Goal: Task Accomplishment & Management: Manage account settings

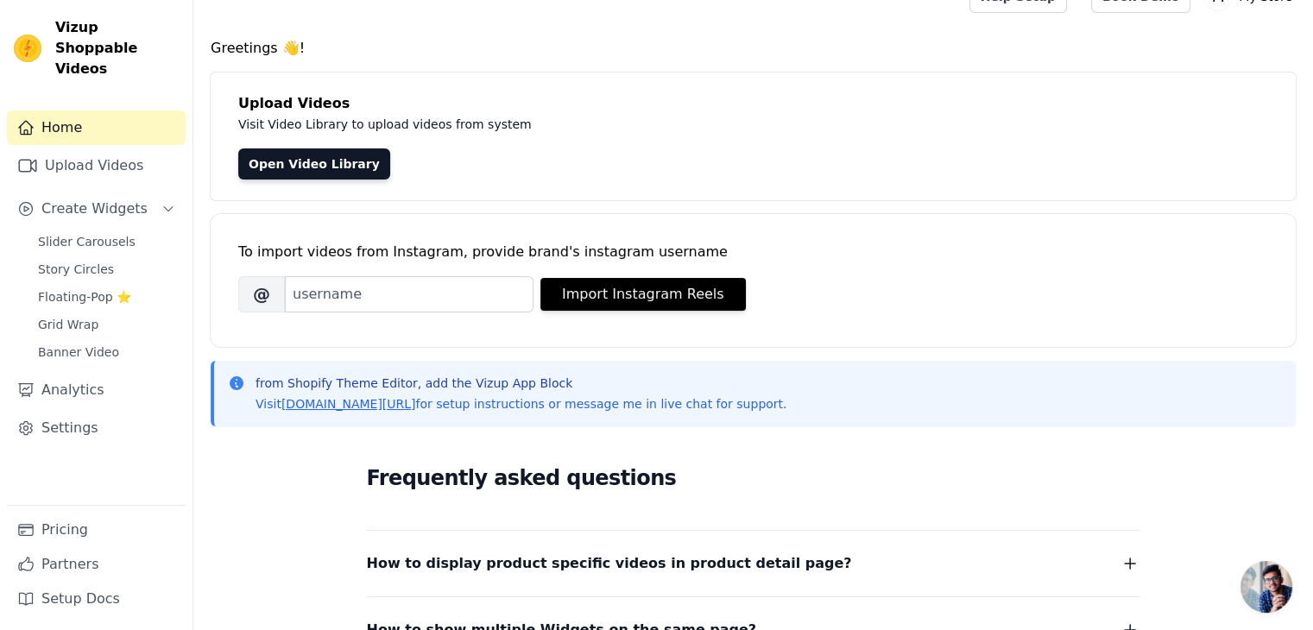
scroll to position [30, 0]
click at [72, 199] on span "Create Widgets" at bounding box center [94, 209] width 106 height 21
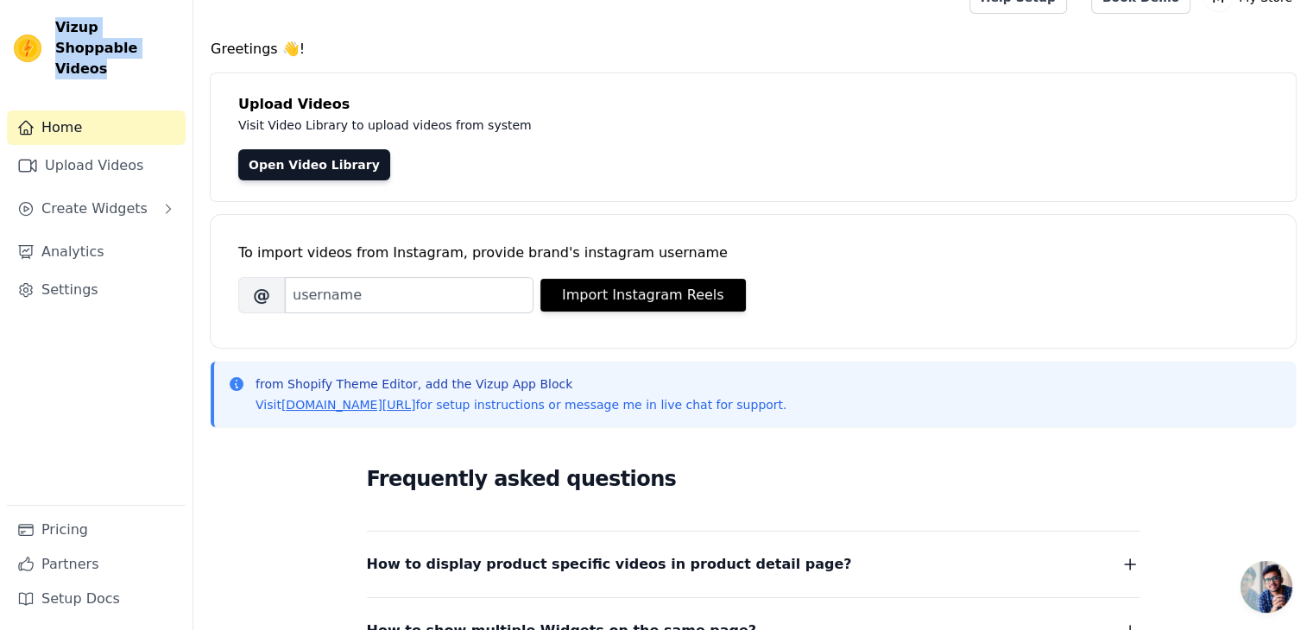
drag, startPoint x: 120, startPoint y: 56, endPoint x: 48, endPoint y: 18, distance: 81.1
click at [48, 18] on div "Vizup Shoppable Videos" at bounding box center [96, 48] width 192 height 62
copy span "Vizup Shoppable Videos"
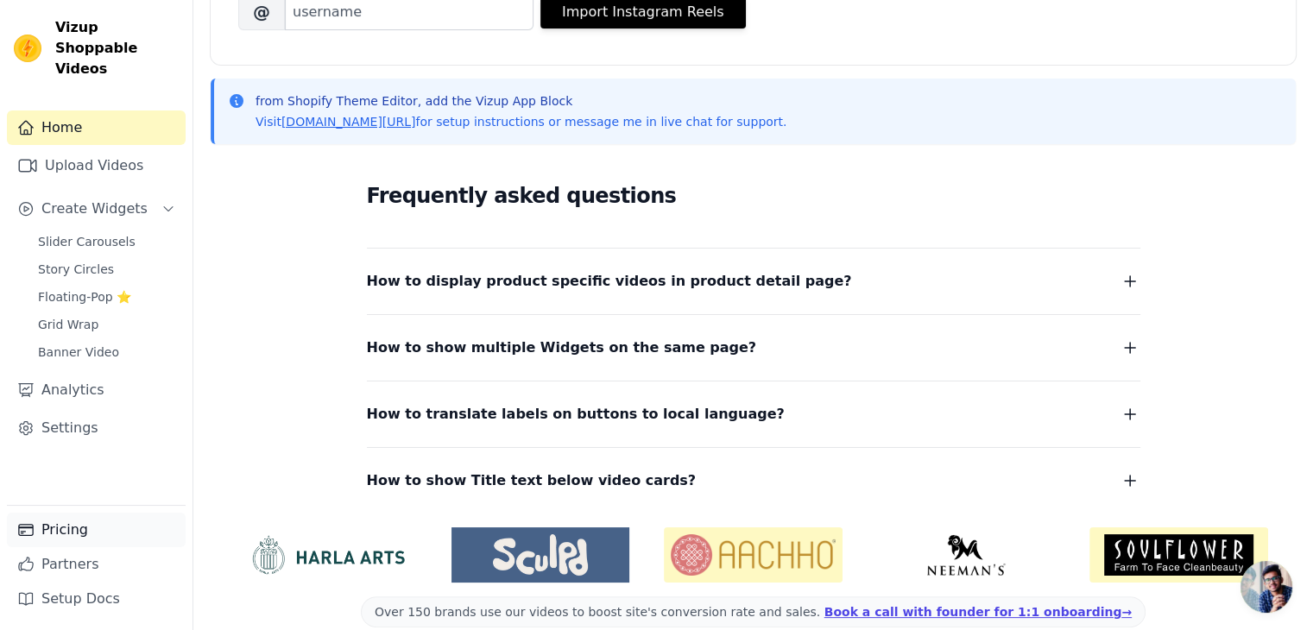
scroll to position [338, 0]
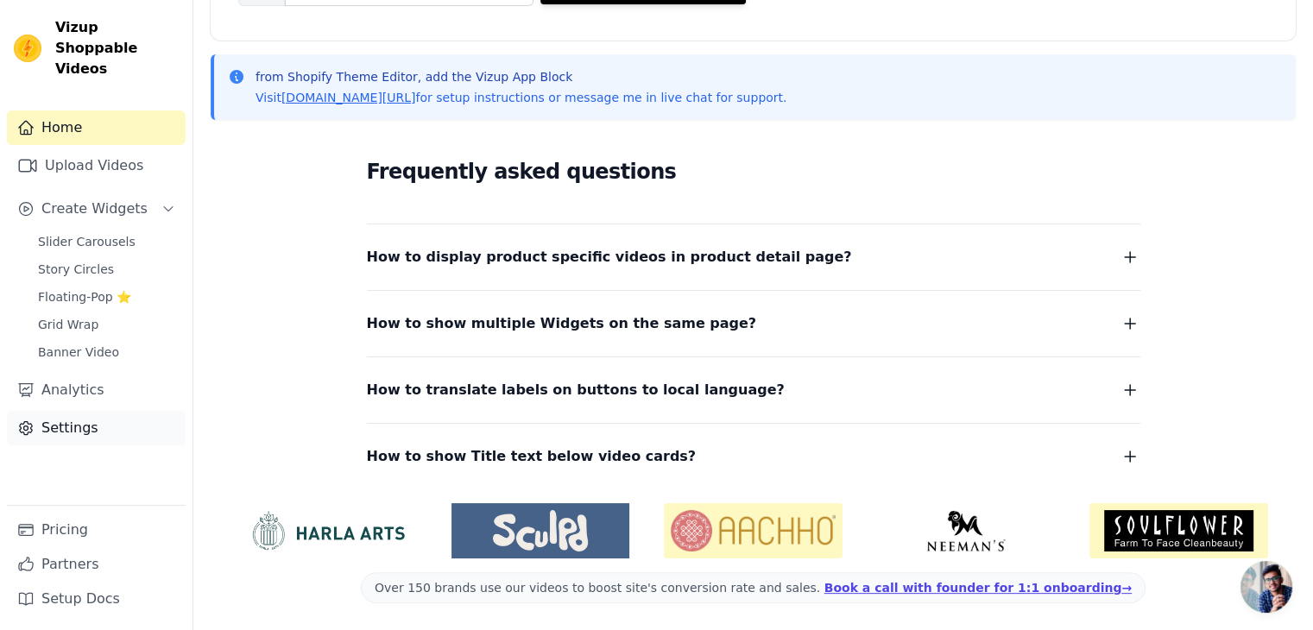
click at [56, 411] on link "Settings" at bounding box center [96, 428] width 179 height 35
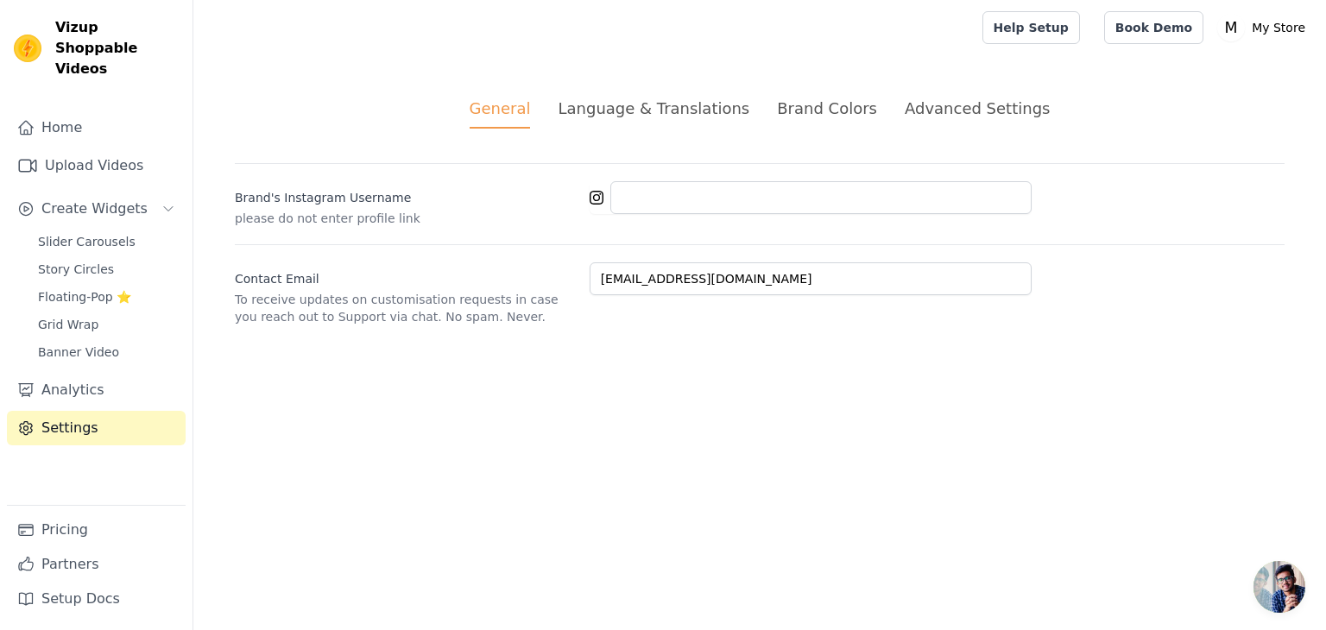
click at [943, 107] on div "Advanced Settings" at bounding box center [977, 108] width 145 height 23
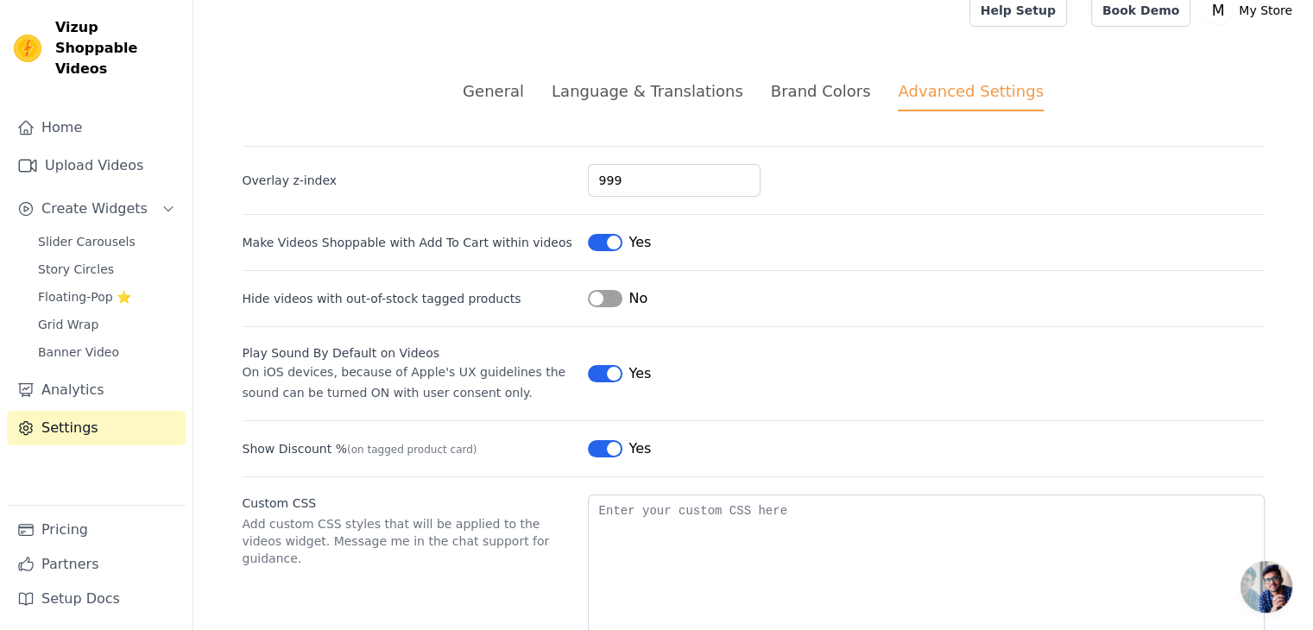
scroll to position [75, 0]
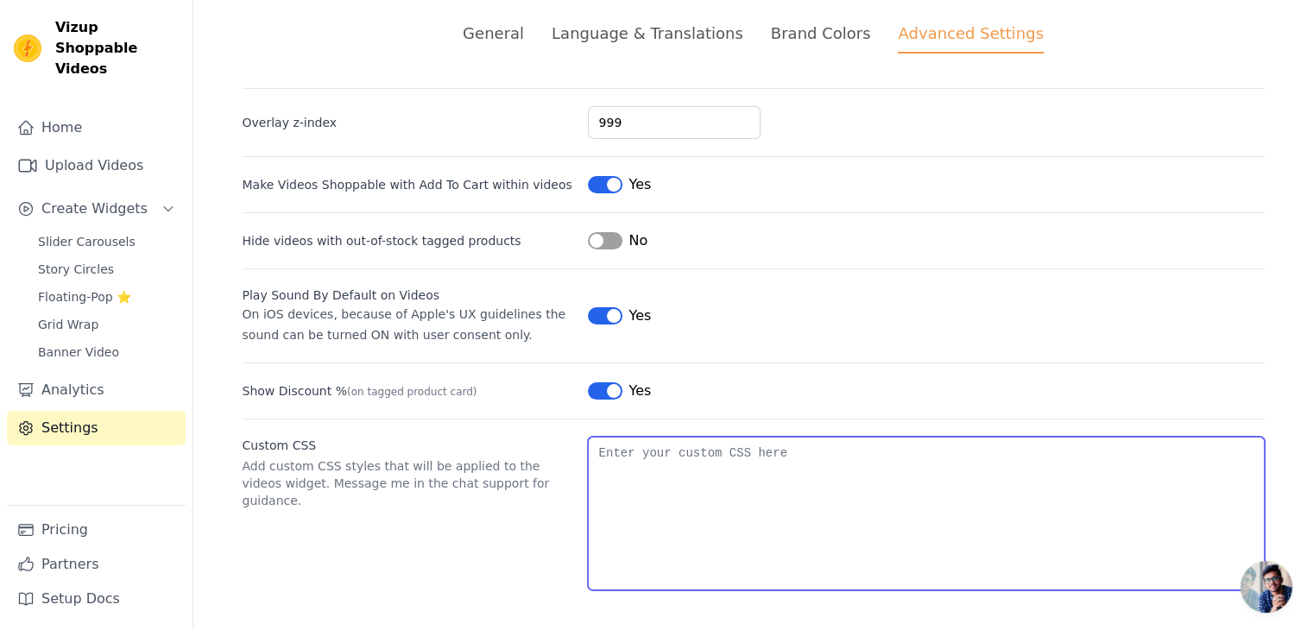
click at [697, 488] on textarea "Custom CSS" at bounding box center [926, 514] width 677 height 154
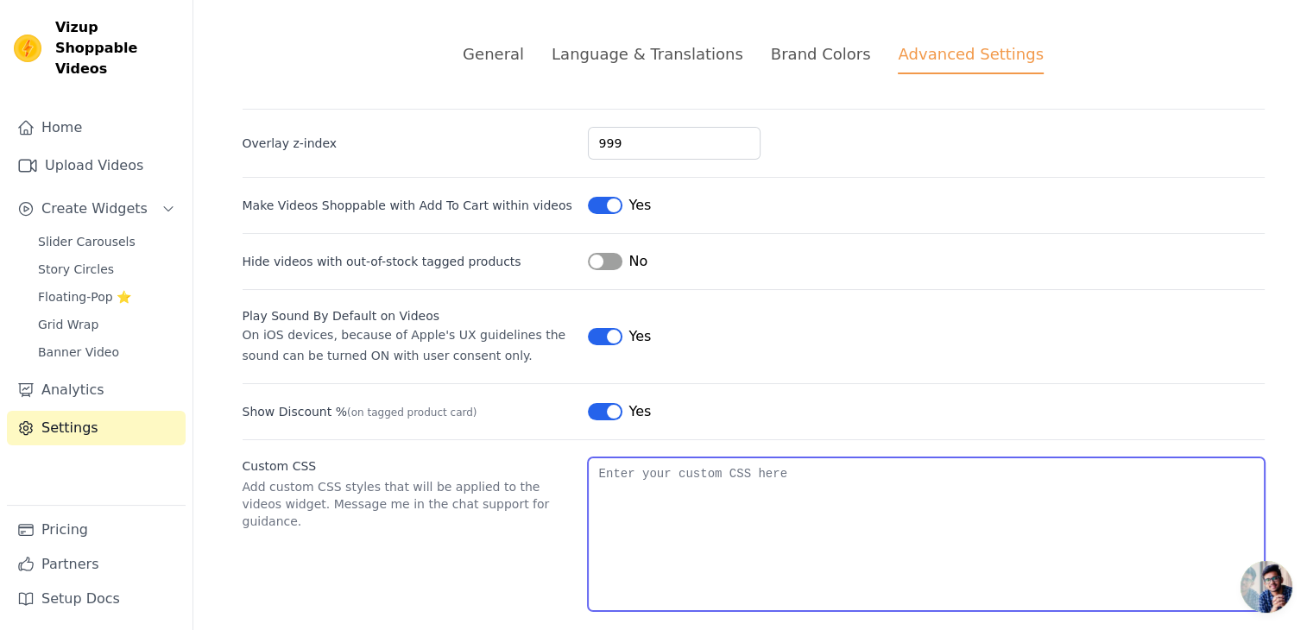
scroll to position [59, 0]
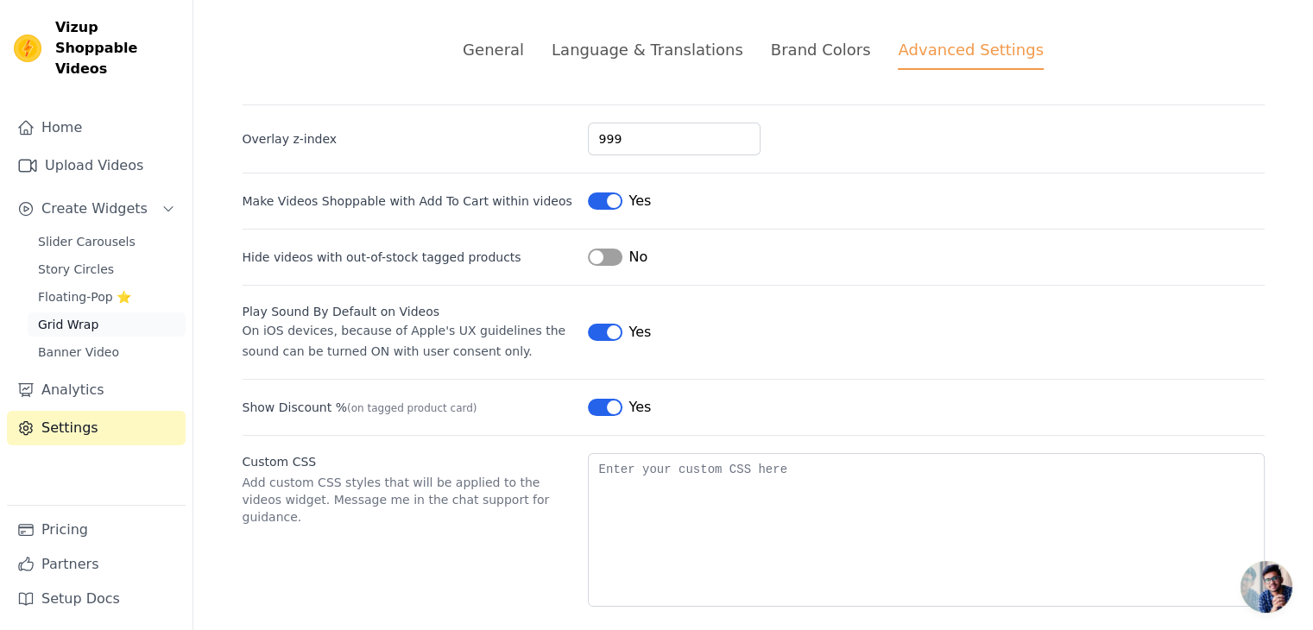
click at [73, 316] on span "Grid Wrap" at bounding box center [68, 324] width 60 height 17
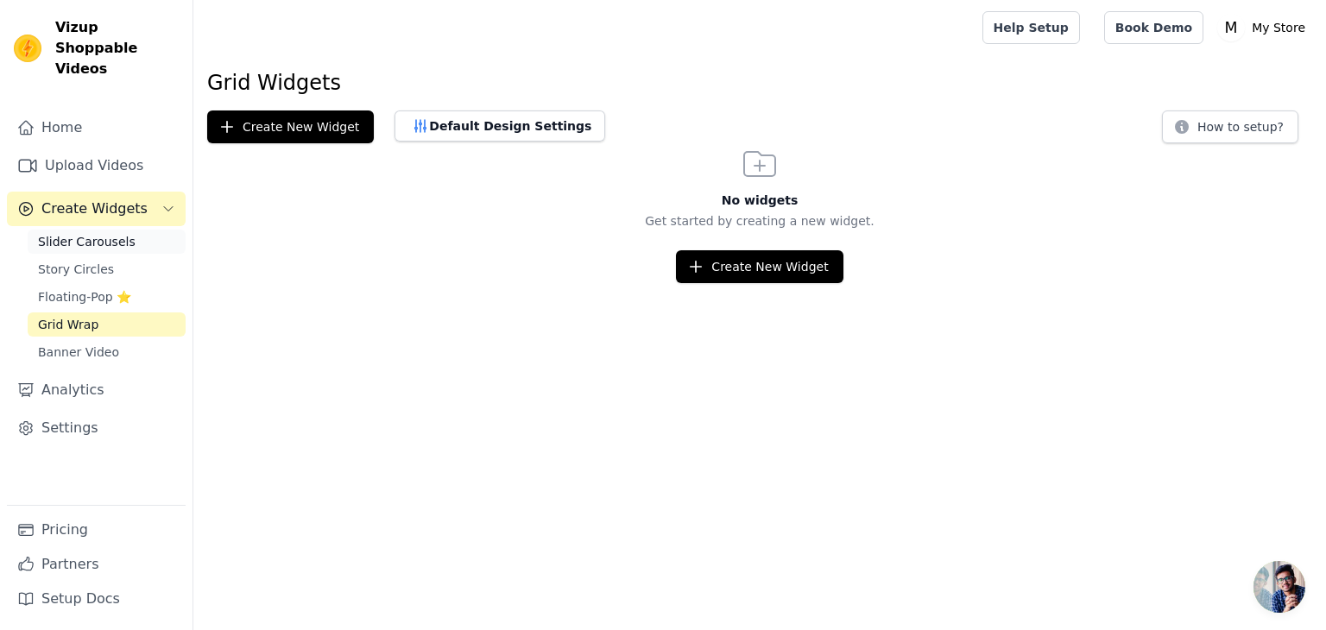
click at [106, 230] on link "Slider Carousels" at bounding box center [107, 242] width 158 height 24
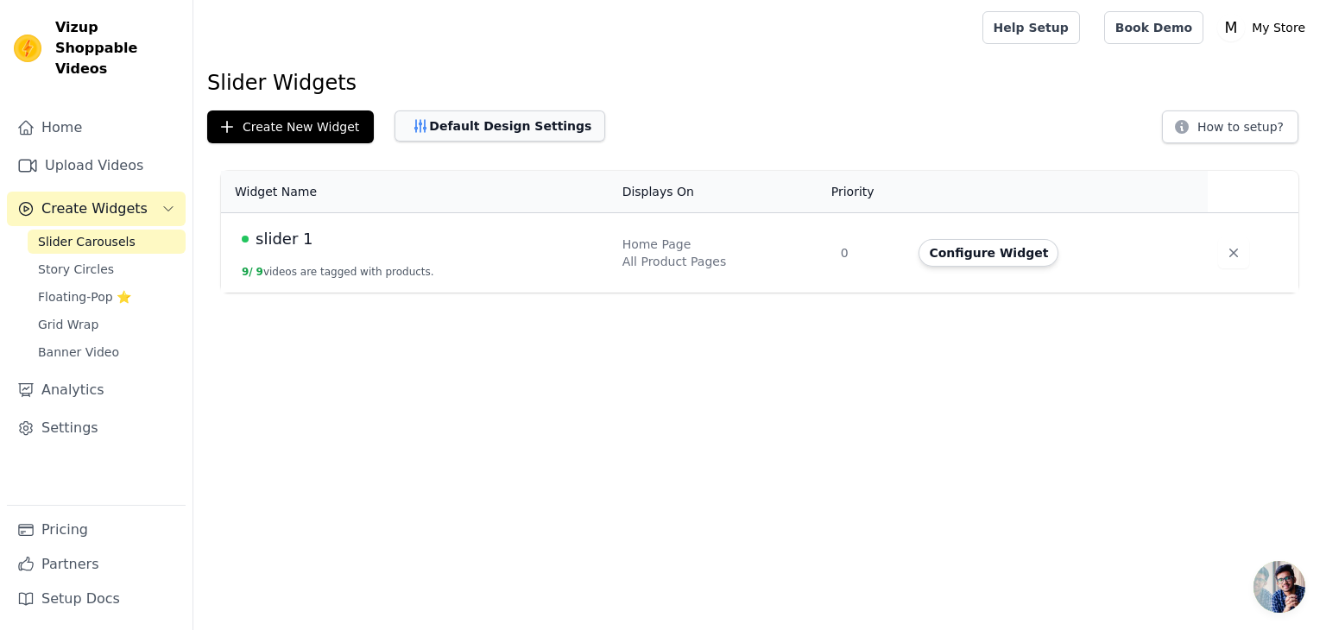
click at [452, 117] on button "Default Design Settings" at bounding box center [499, 125] width 211 height 31
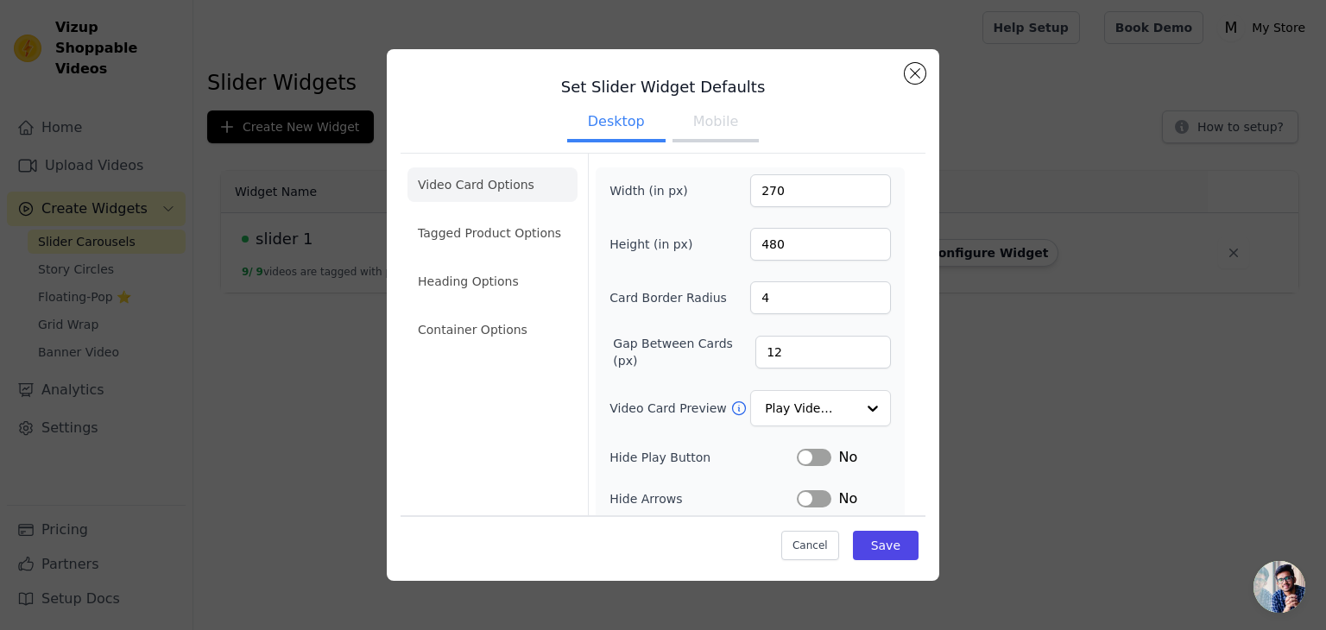
click at [701, 129] on button "Mobile" at bounding box center [715, 123] width 86 height 38
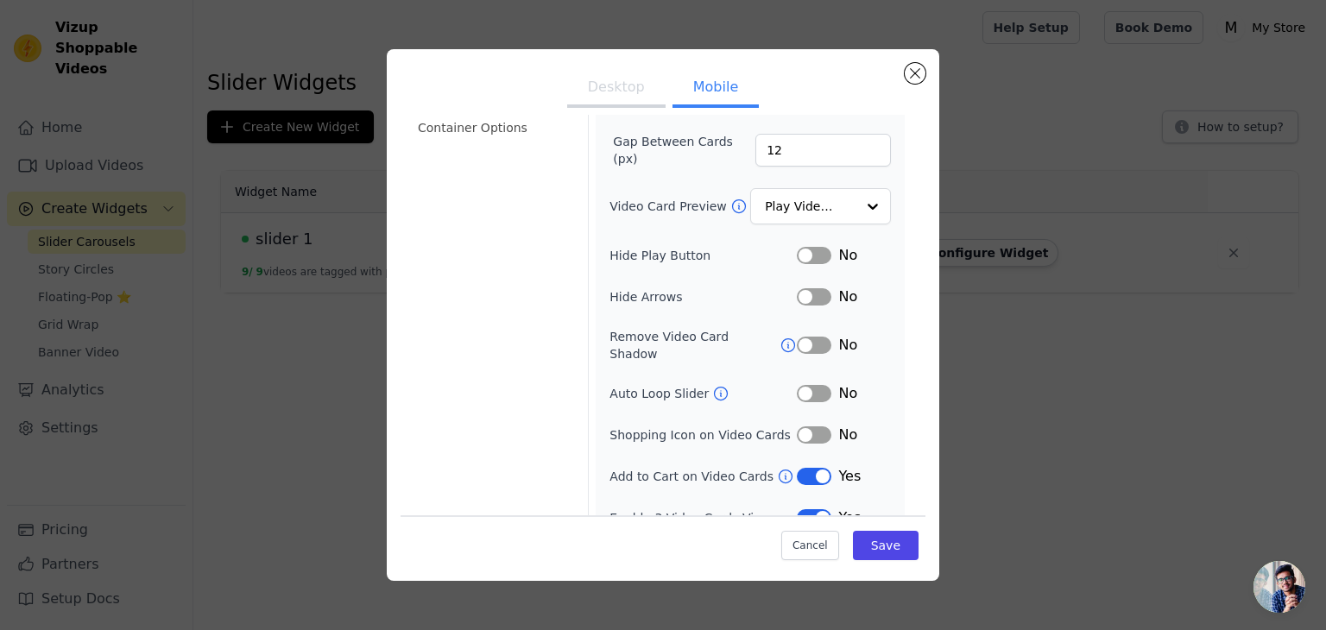
scroll to position [211, 0]
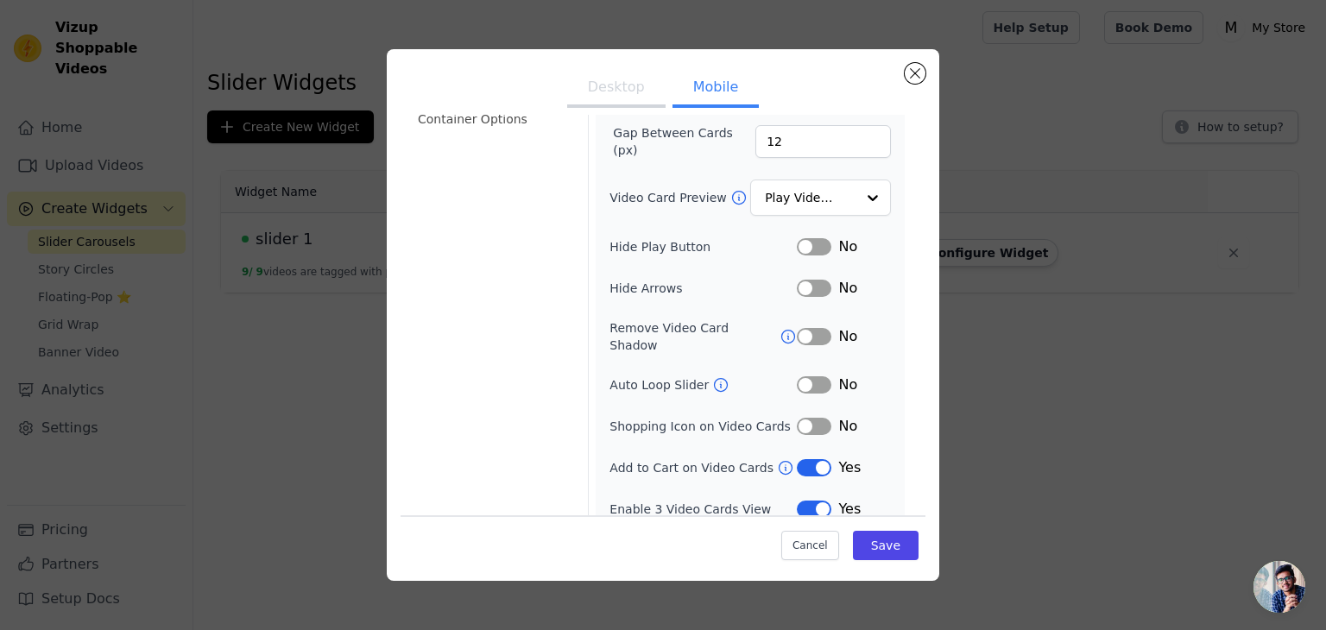
click at [801, 459] on button "Label" at bounding box center [814, 467] width 35 height 17
click at [882, 546] on button "Save" at bounding box center [886, 545] width 66 height 29
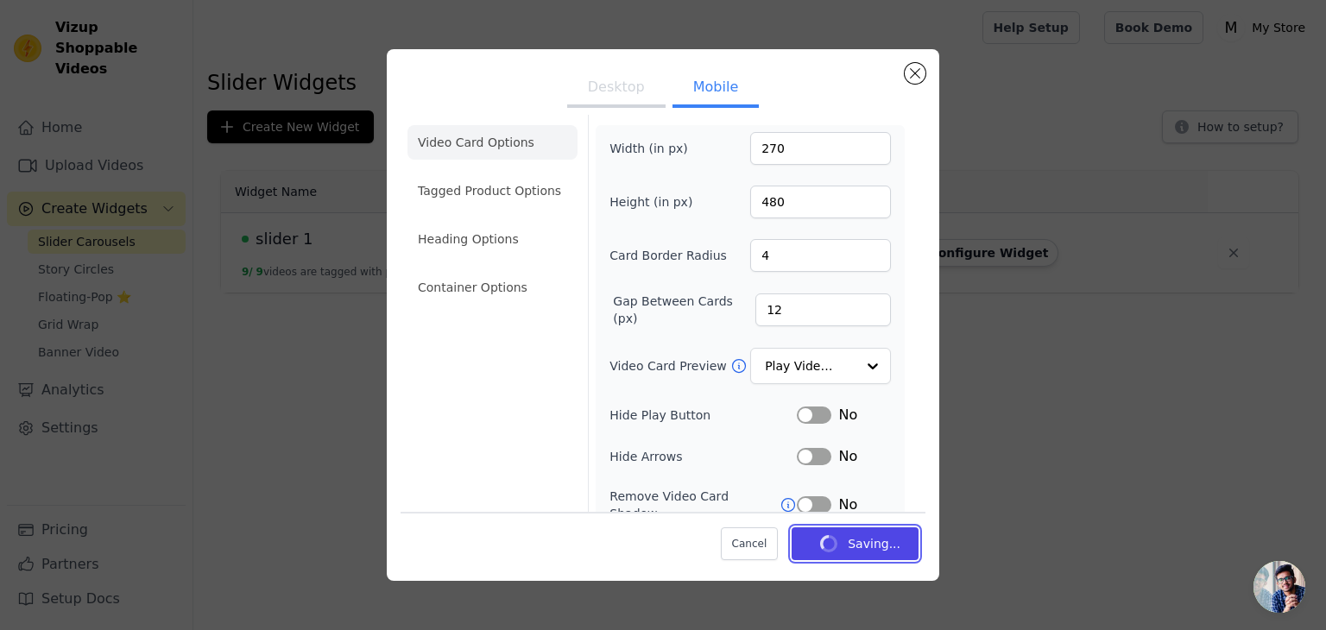
scroll to position [38, 0]
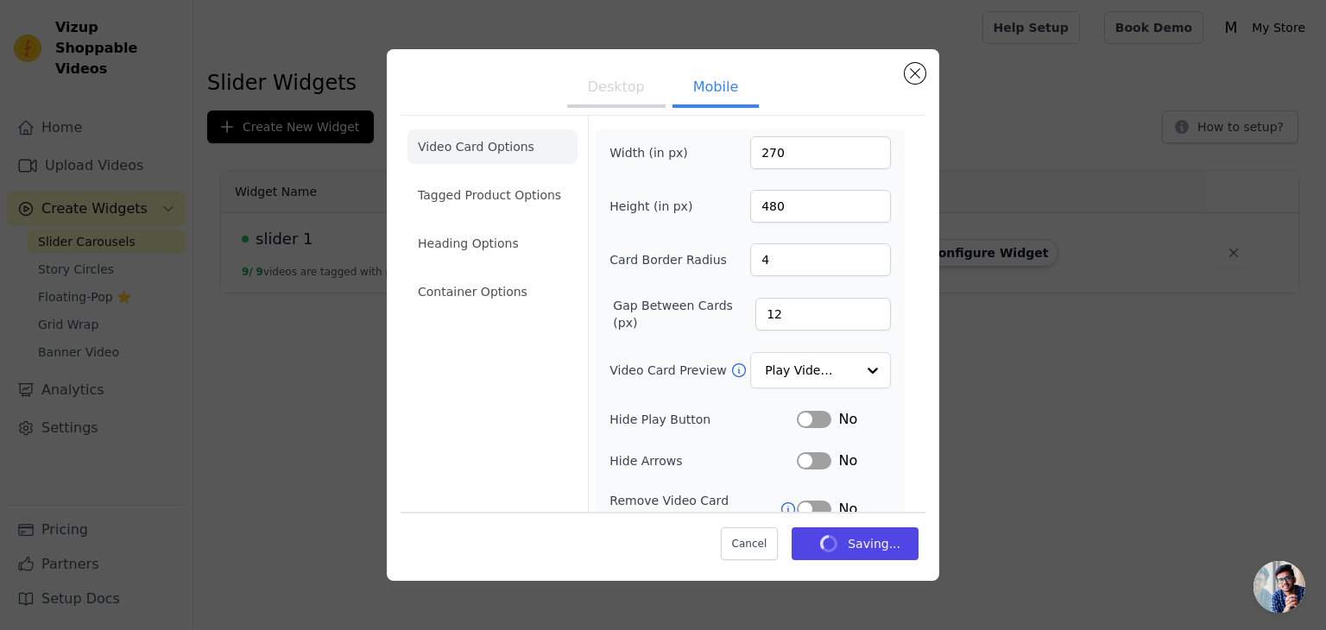
click at [615, 90] on button "Desktop" at bounding box center [616, 89] width 98 height 38
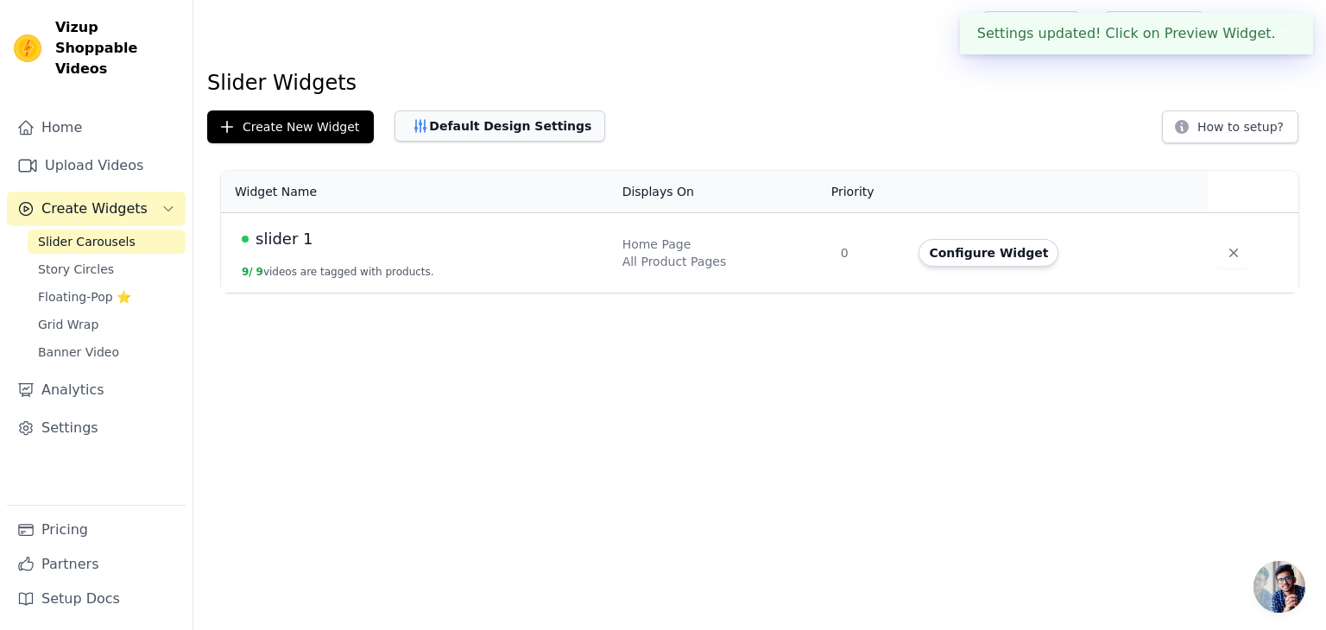
click at [535, 122] on button "Default Design Settings" at bounding box center [499, 125] width 211 height 31
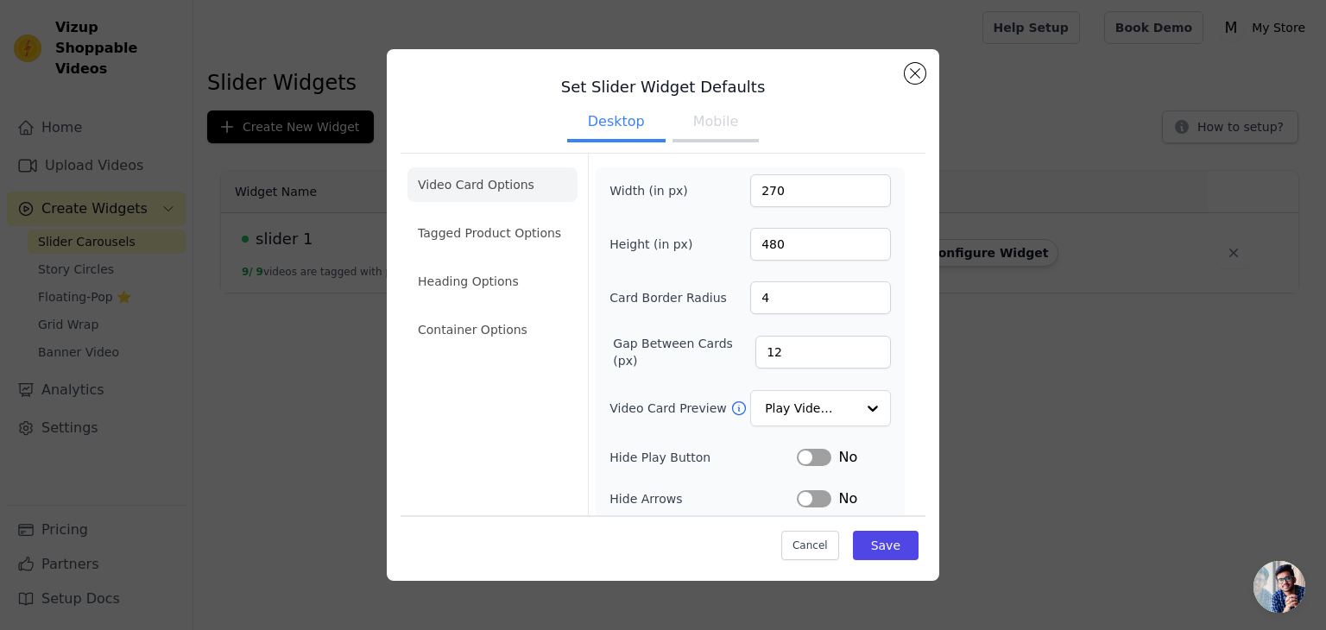
scroll to position [169, 0]
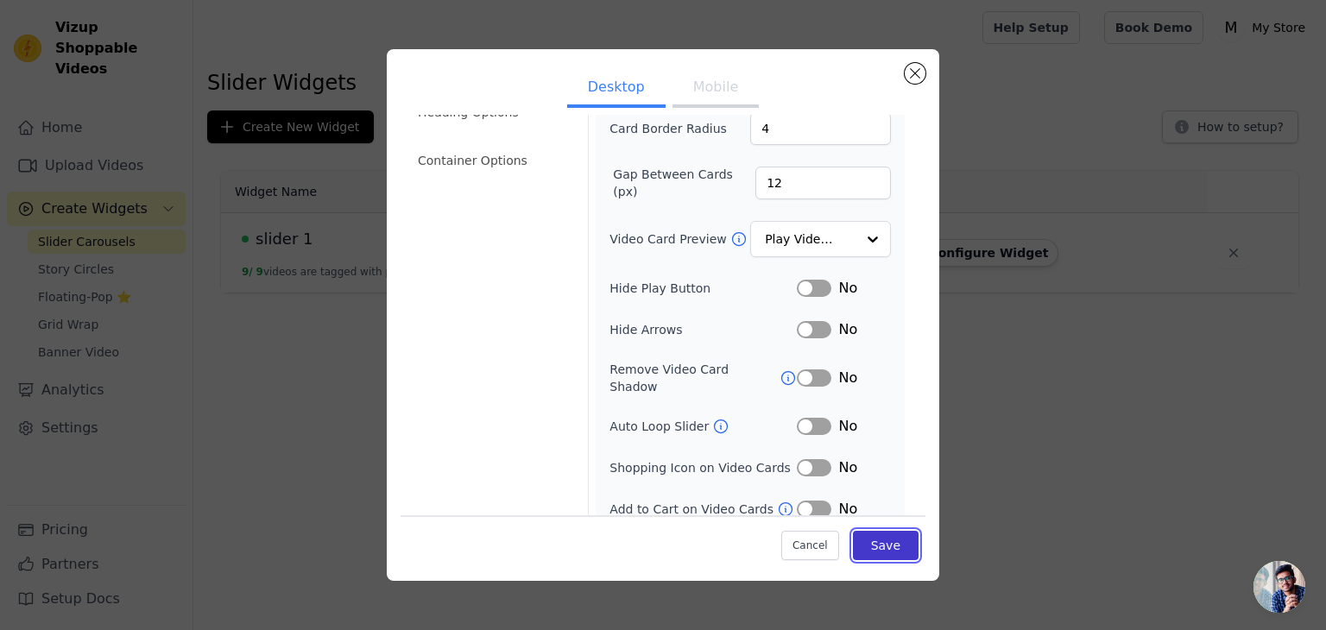
click at [869, 543] on button "Save" at bounding box center [886, 545] width 66 height 29
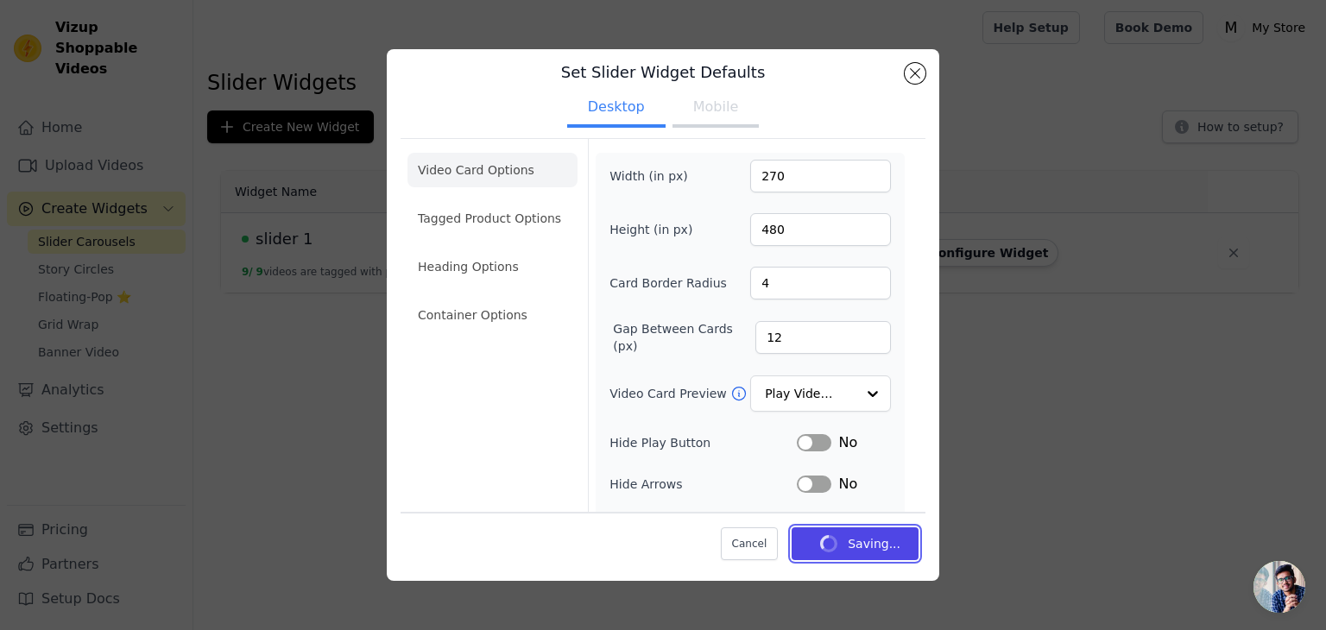
scroll to position [14, 0]
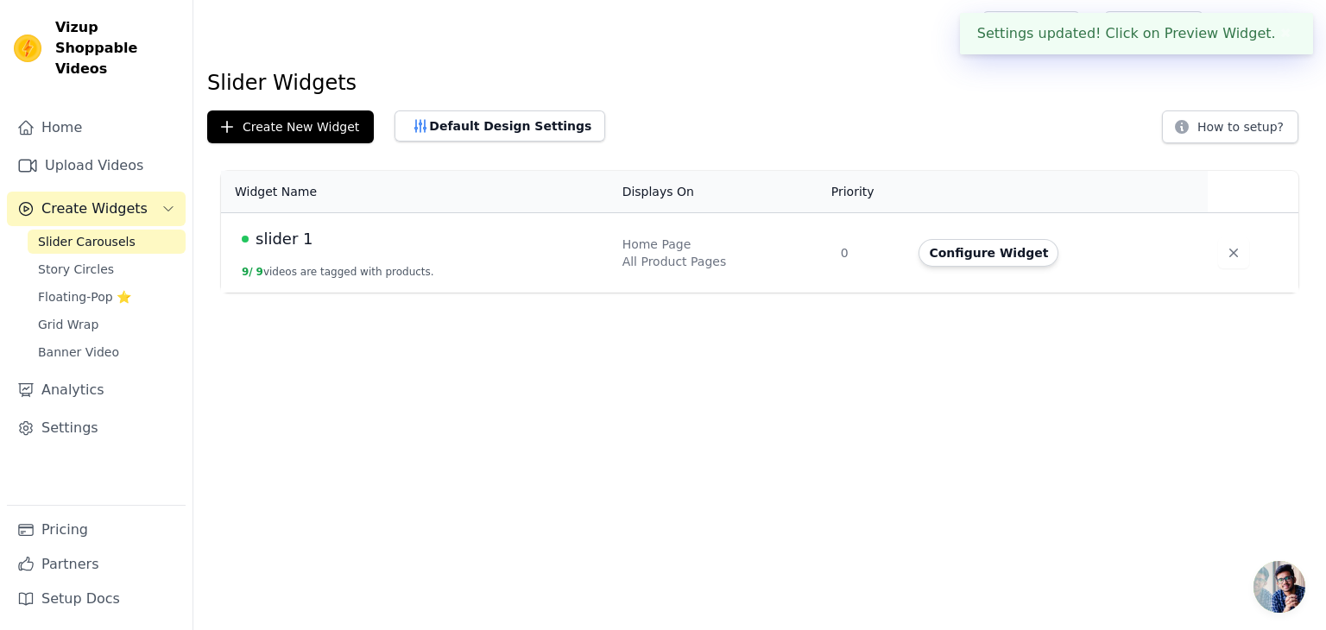
click at [476, 293] on html "Settings updated! Click on Preview Widget. ✖ Vizup Shoppable Videos Home Upload…" at bounding box center [663, 146] width 1326 height 293
